Goal: Transaction & Acquisition: Download file/media

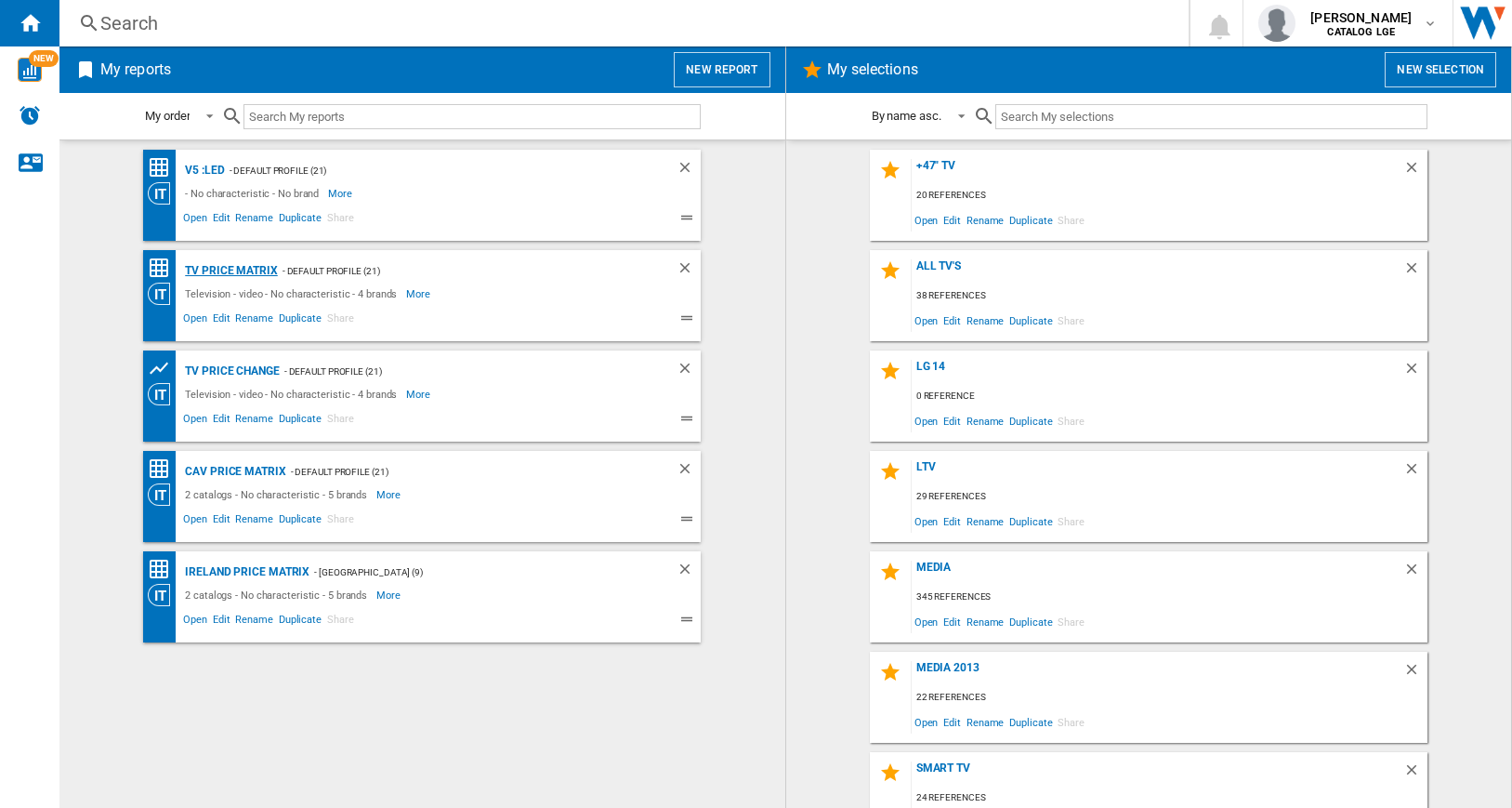
click at [252, 270] on div "TV price matrix" at bounding box center [229, 271] width 98 height 23
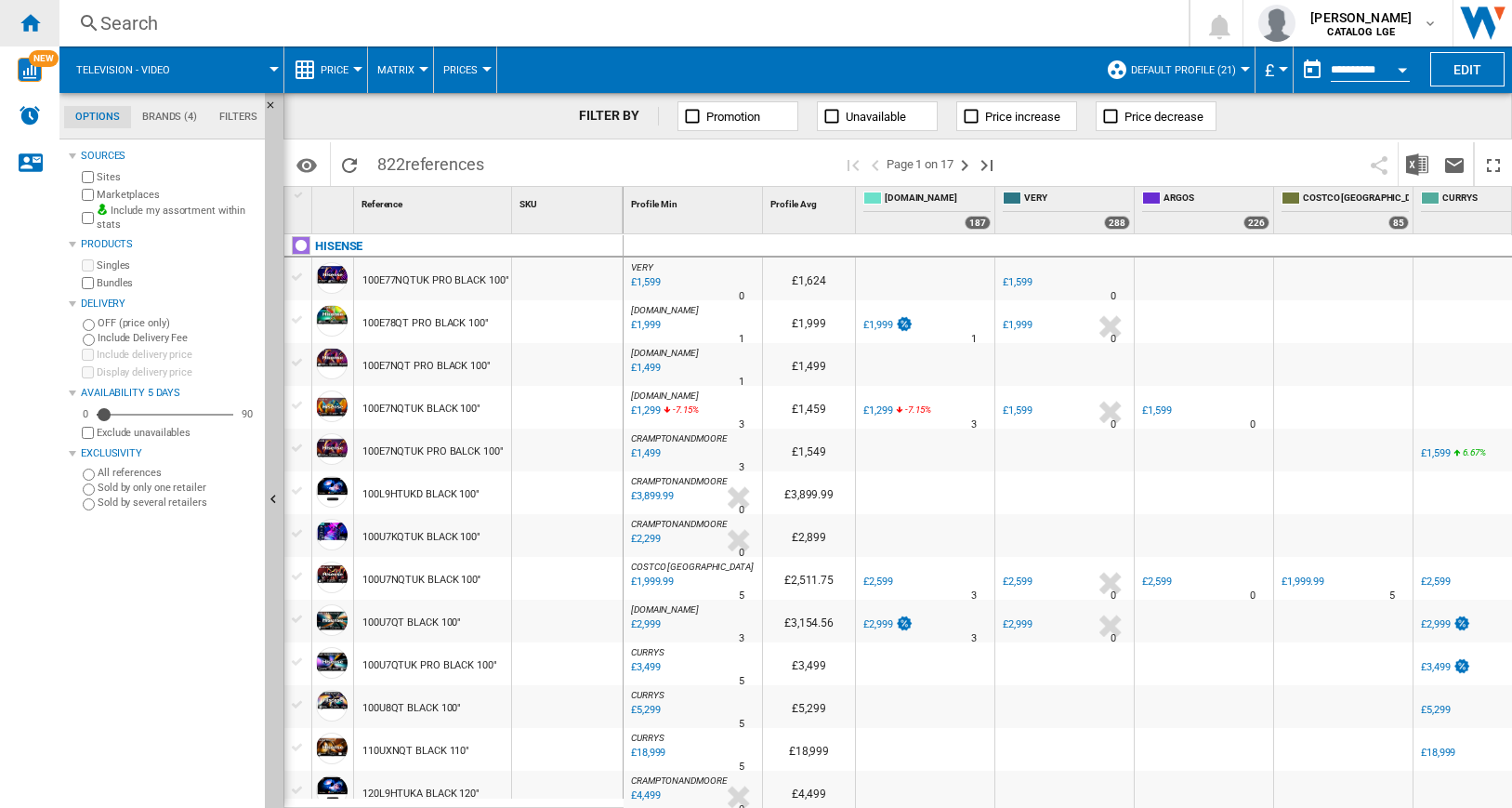
click at [29, 26] on ng-md-icon "Home" at bounding box center [30, 23] width 23 height 23
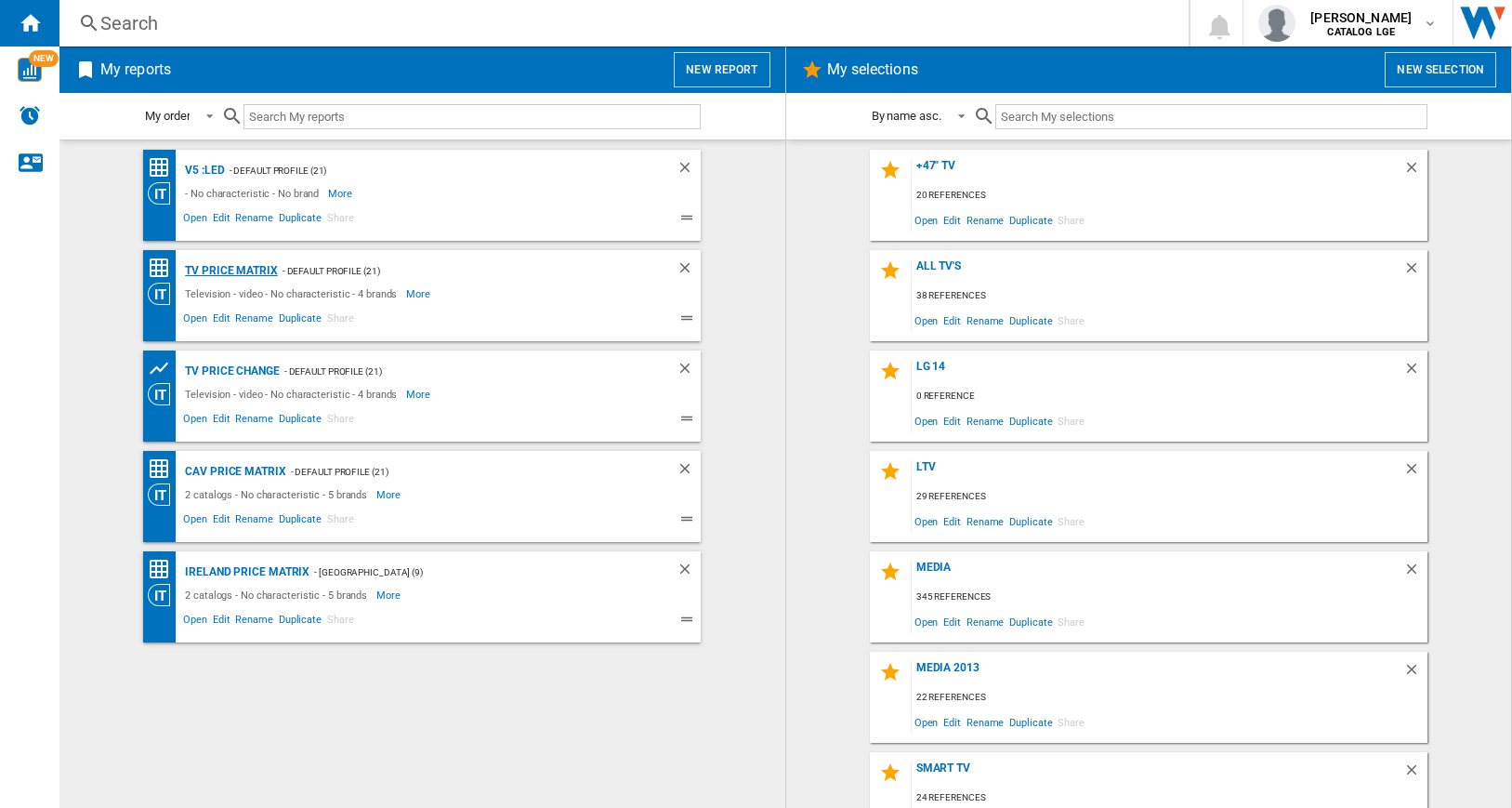
click at [239, 273] on div "TV price matrix" at bounding box center [229, 271] width 98 height 23
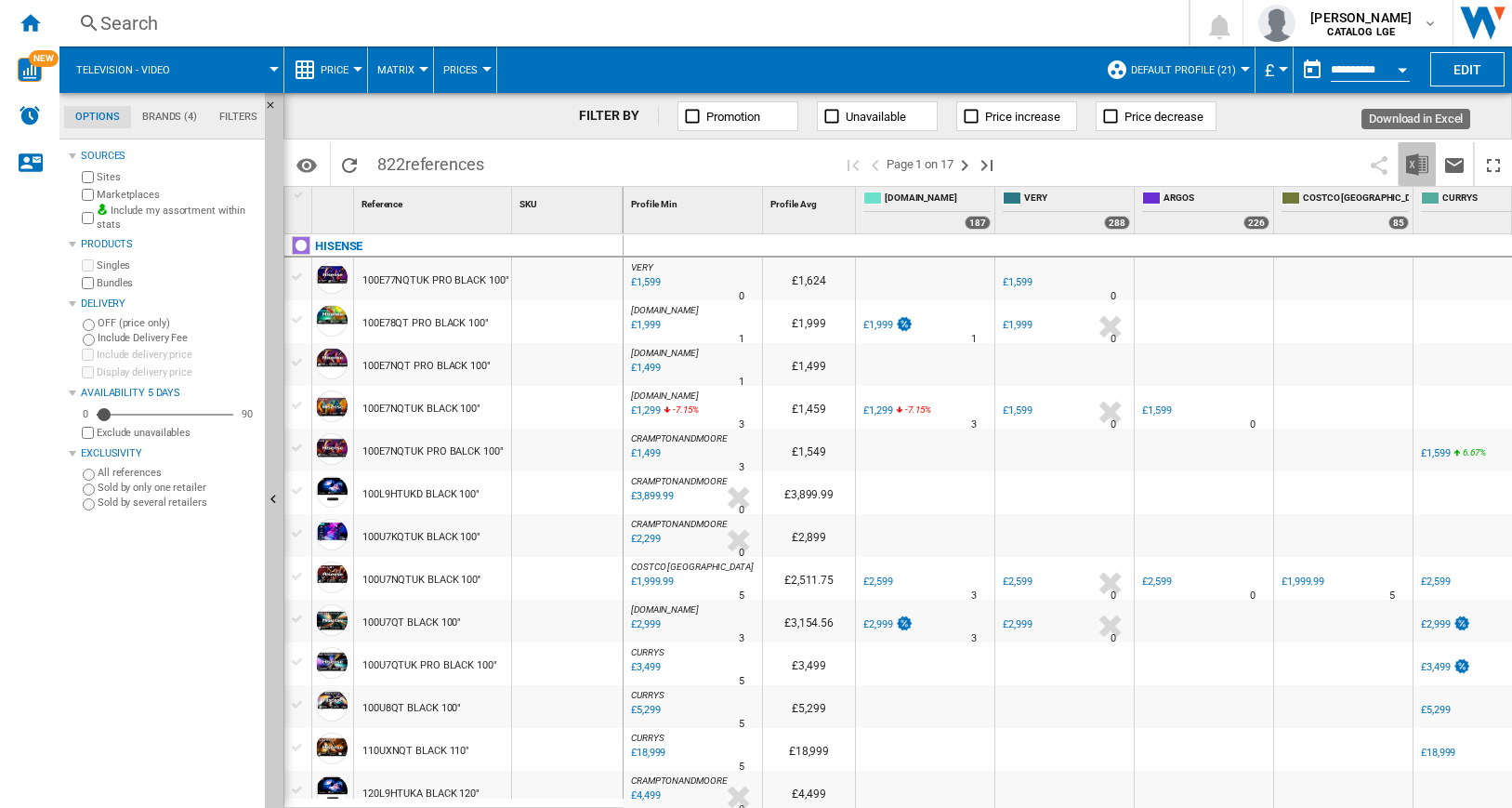
click at [1420, 164] on img "Download in Excel" at bounding box center [1417, 164] width 23 height 23
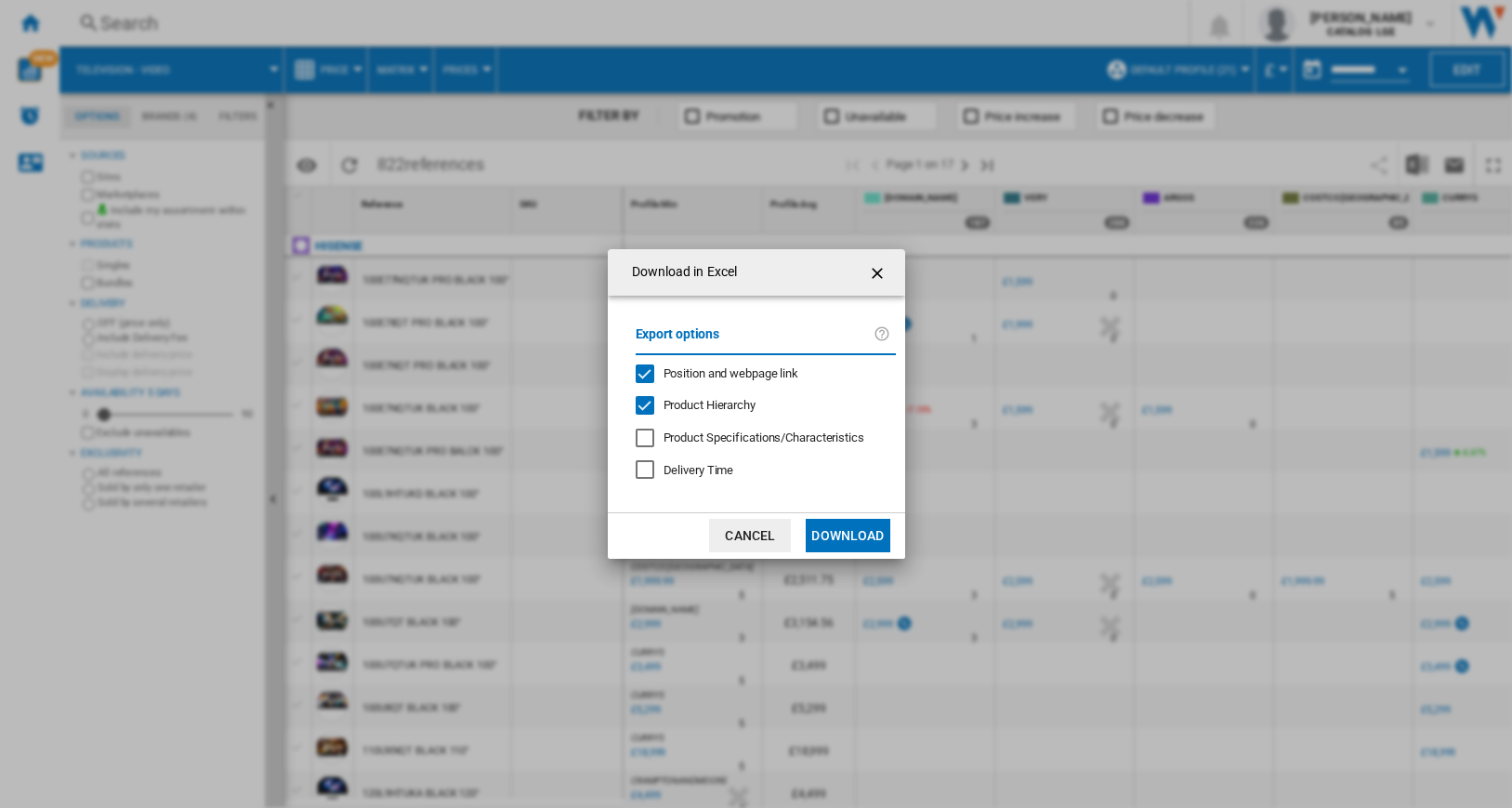
click at [645, 371] on div "Position and webpage link" at bounding box center [645, 374] width 19 height 19
click at [644, 402] on div "Product Hierarchy" at bounding box center [645, 406] width 19 height 19
click at [841, 531] on button "Download" at bounding box center [847, 536] width 84 height 34
